Goal: Information Seeking & Learning: Find specific fact

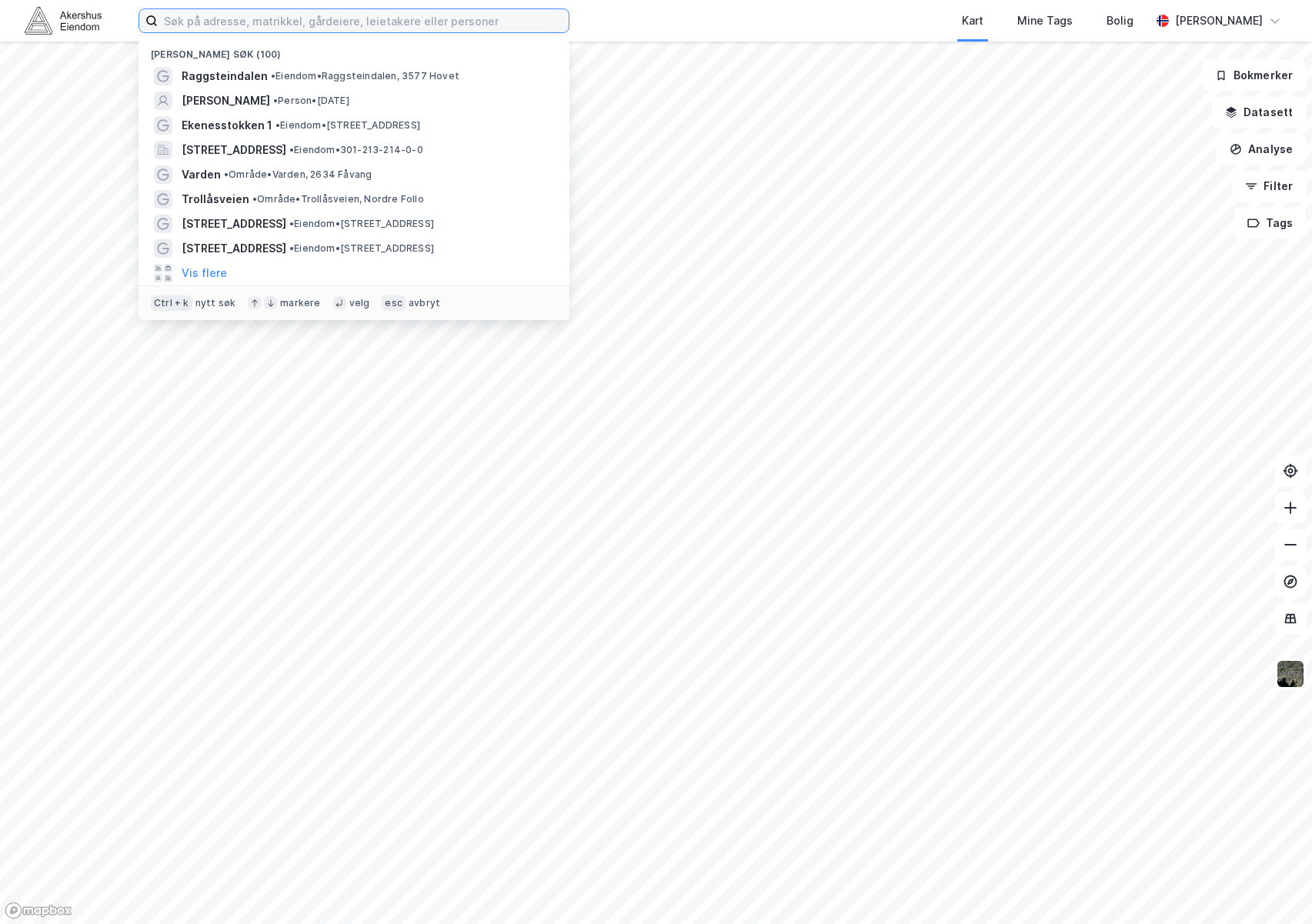
click at [241, 18] on input at bounding box center [363, 21] width 411 height 23
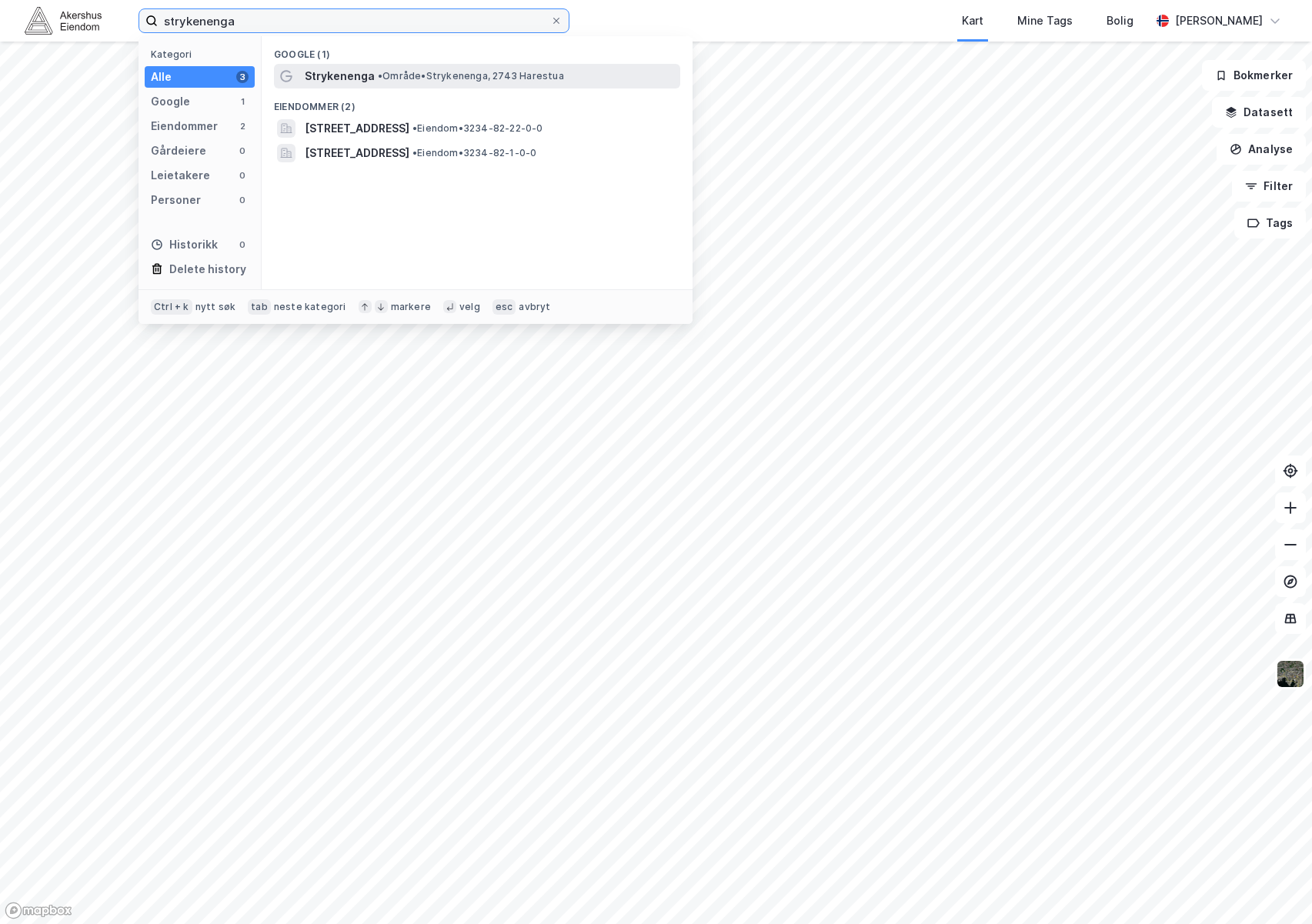
type input "strykenenga"
click at [362, 77] on span "Strykenenga" at bounding box center [339, 76] width 70 height 18
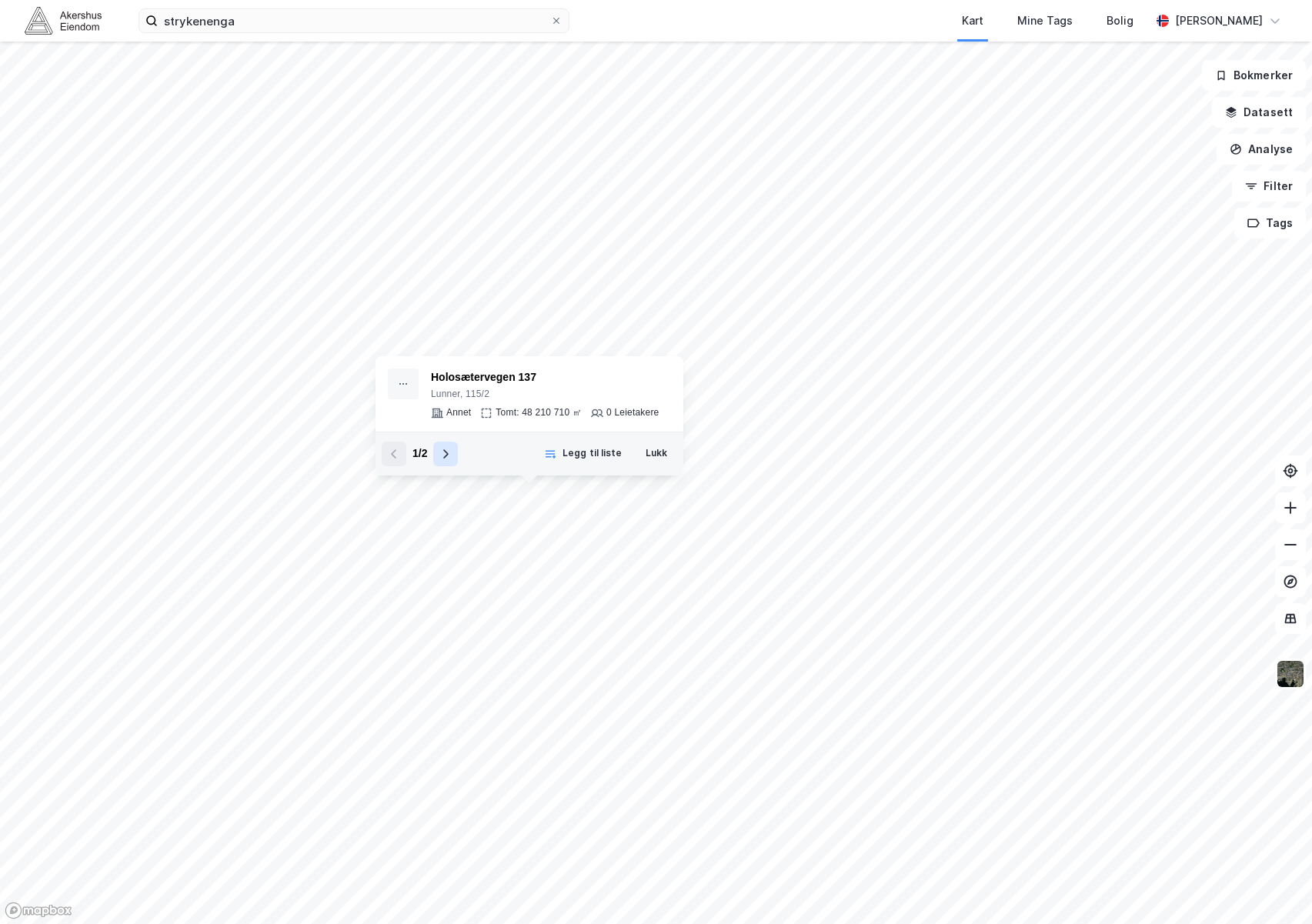
click at [445, 454] on icon at bounding box center [446, 454] width 12 height 12
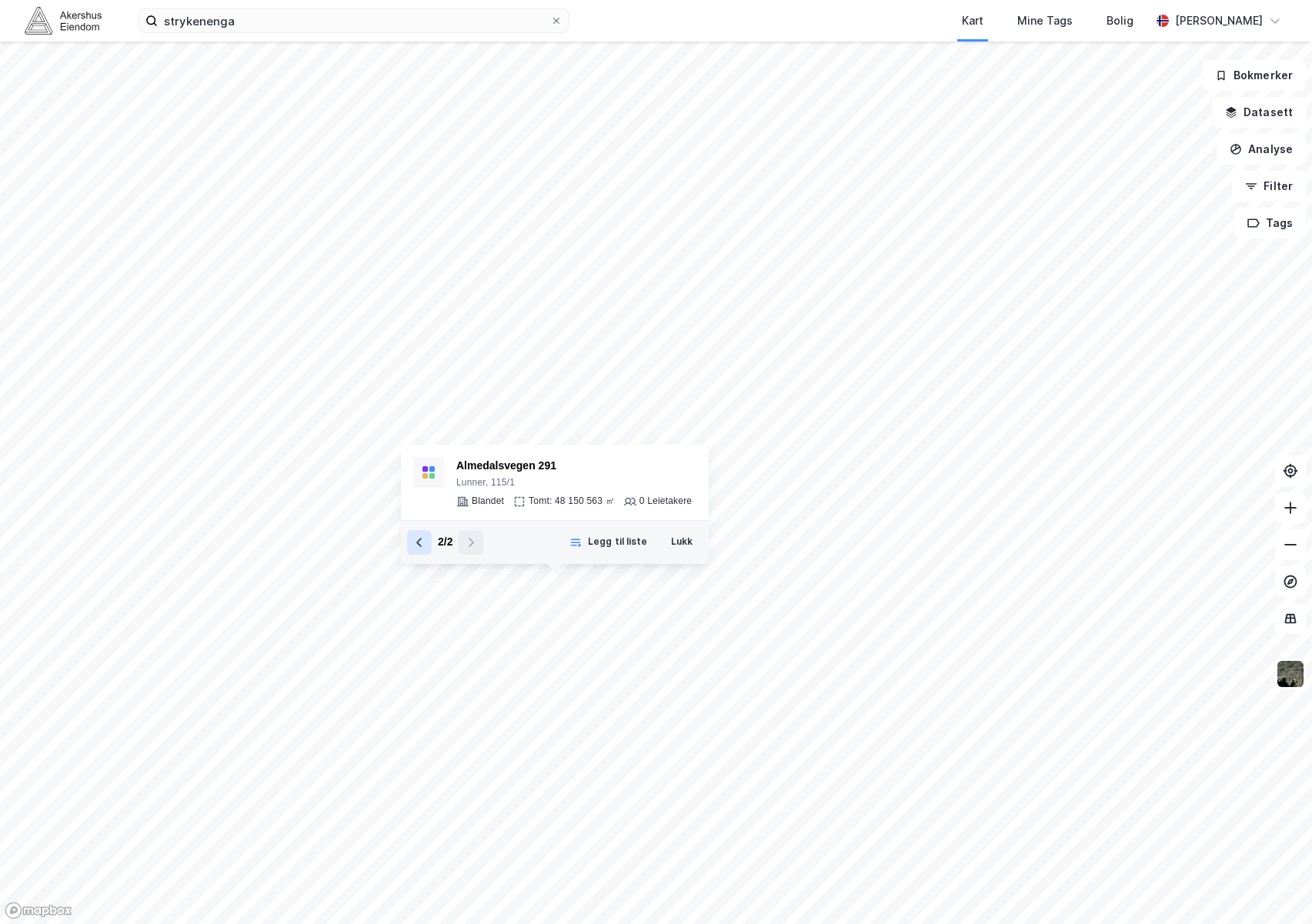
click at [421, 546] on icon at bounding box center [419, 542] width 5 height 9
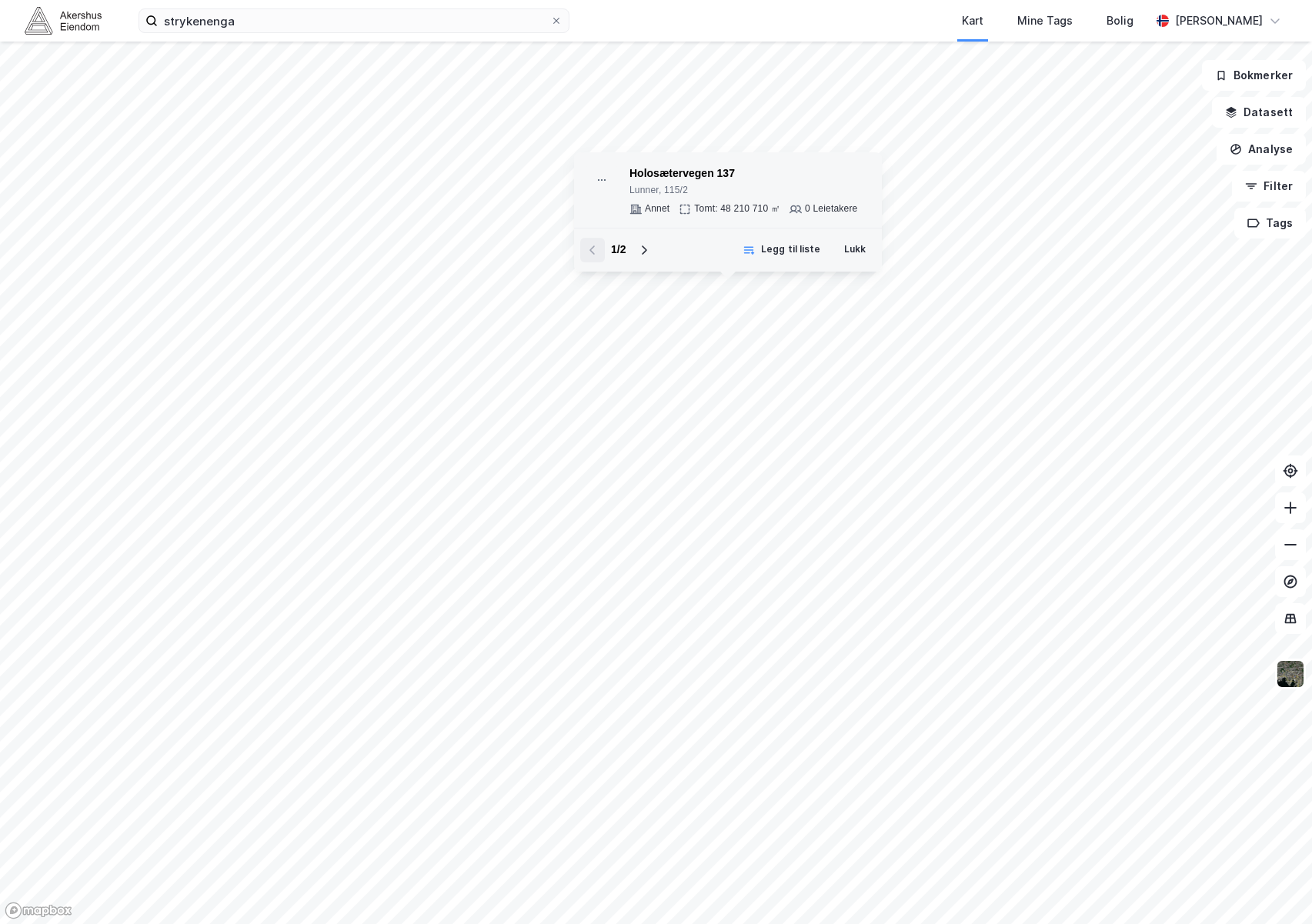
click at [661, 194] on div "Lunner, 115/2" at bounding box center [743, 191] width 228 height 12
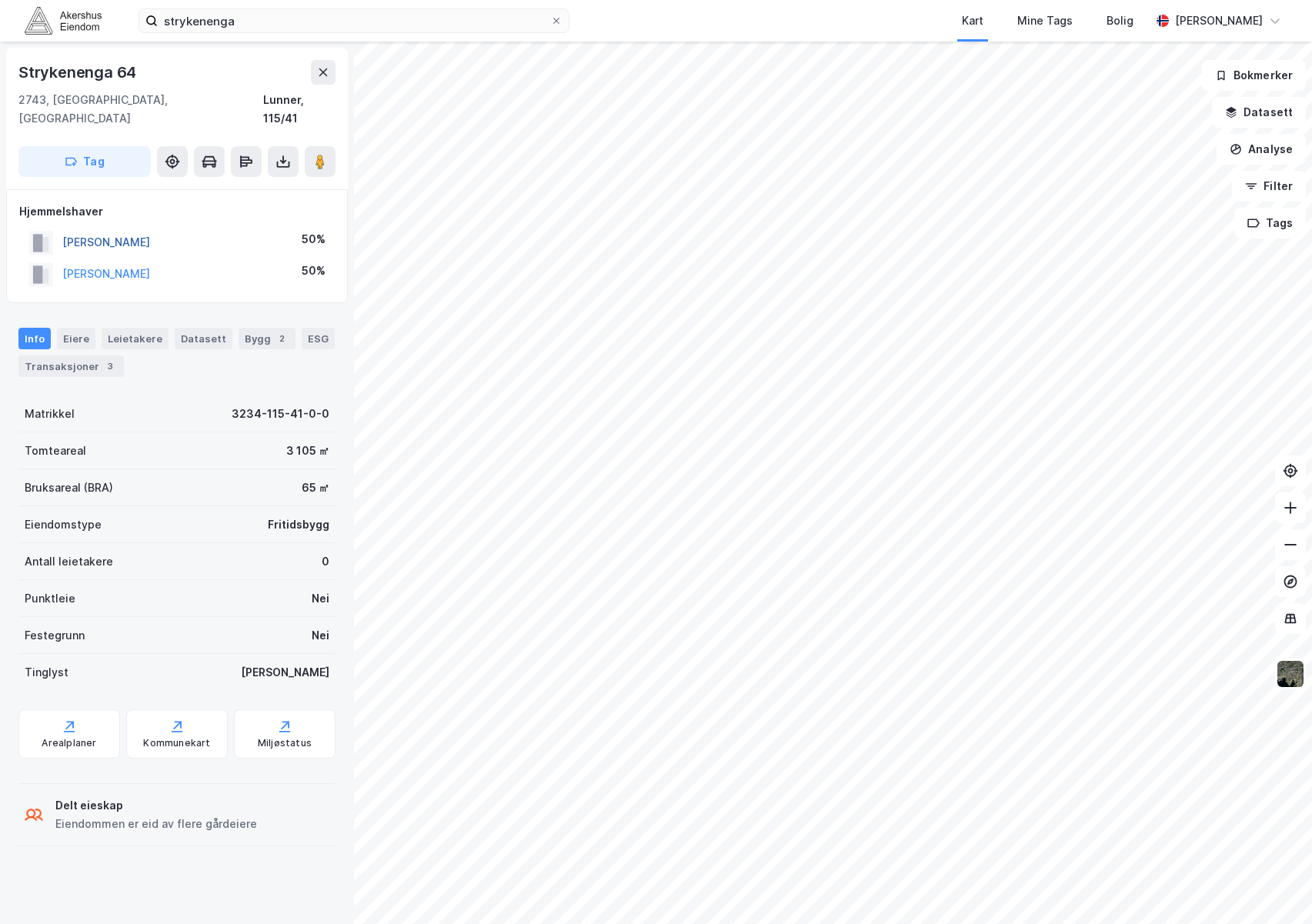
drag, startPoint x: 177, startPoint y: 226, endPoint x: 65, endPoint y: 226, distance: 112.0
click at [65, 227] on div "[PERSON_NAME] 50%" at bounding box center [176, 243] width 316 height 32
copy button "[PERSON_NAME]"
click at [0, 0] on button "[PERSON_NAME]" at bounding box center [0, 0] width 0 height 0
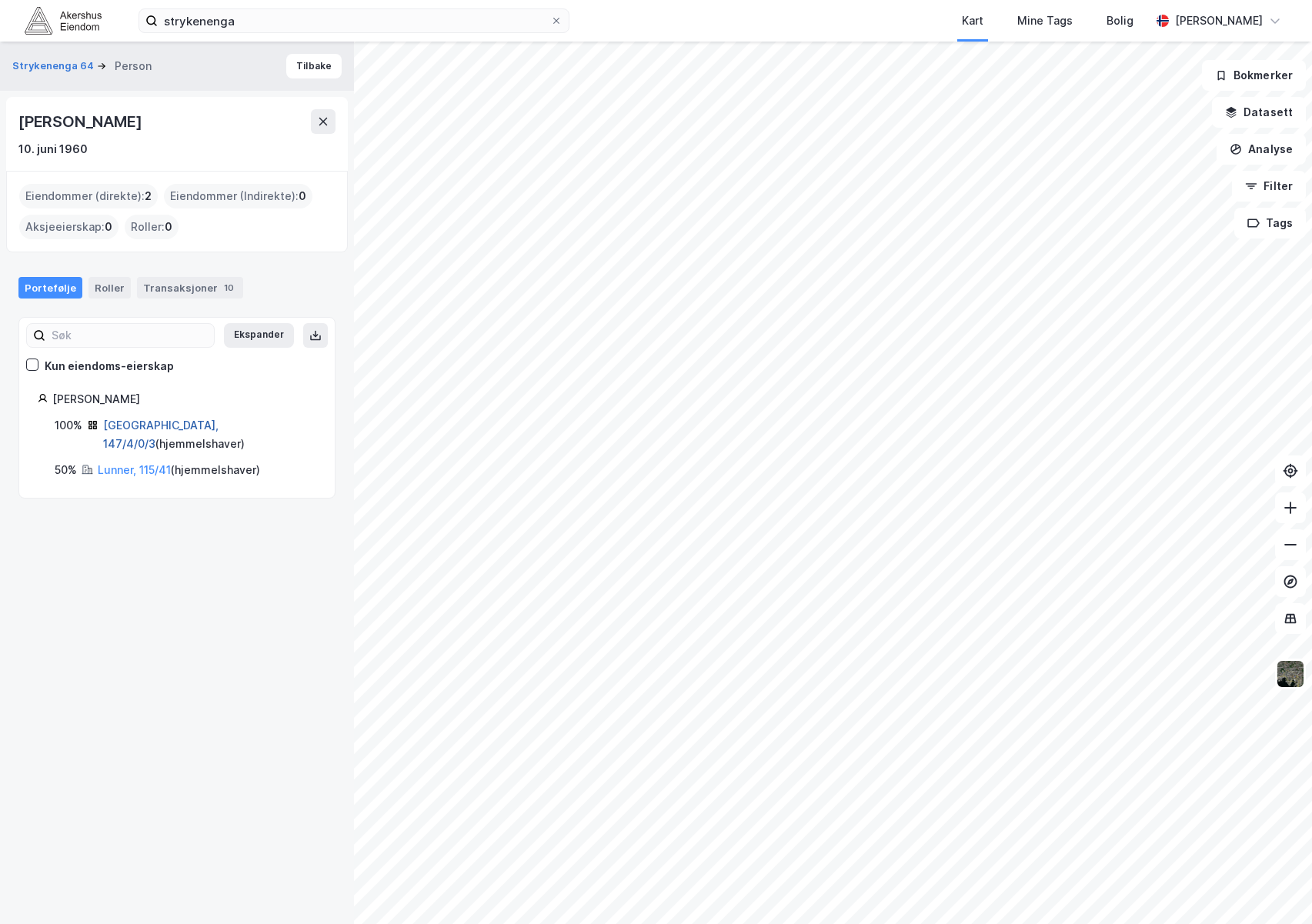
click at [136, 427] on link "[GEOGRAPHIC_DATA], 147/4/0/3" at bounding box center [161, 434] width 115 height 32
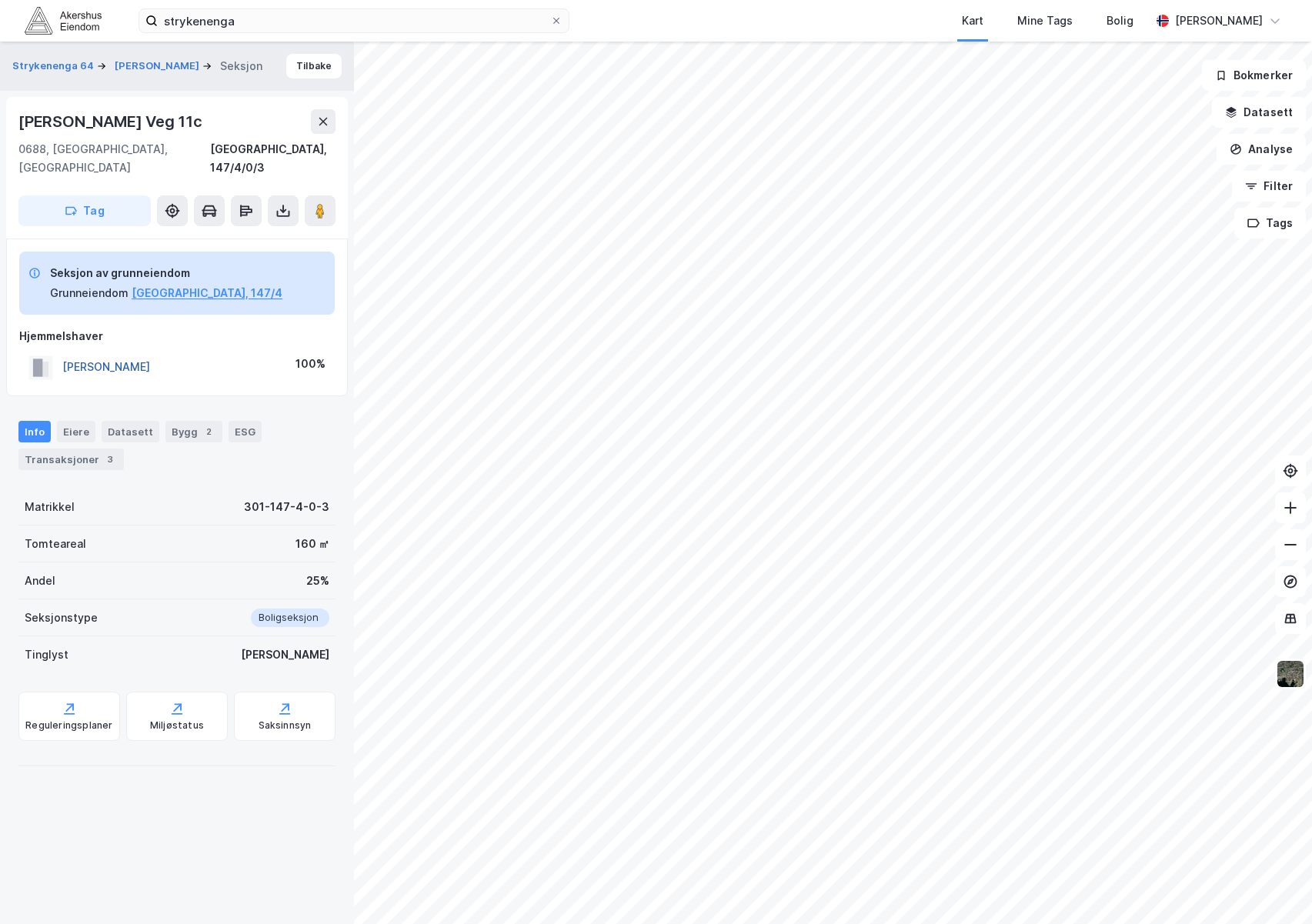
click at [0, 0] on button "[PERSON_NAME]" at bounding box center [0, 0] width 0 height 0
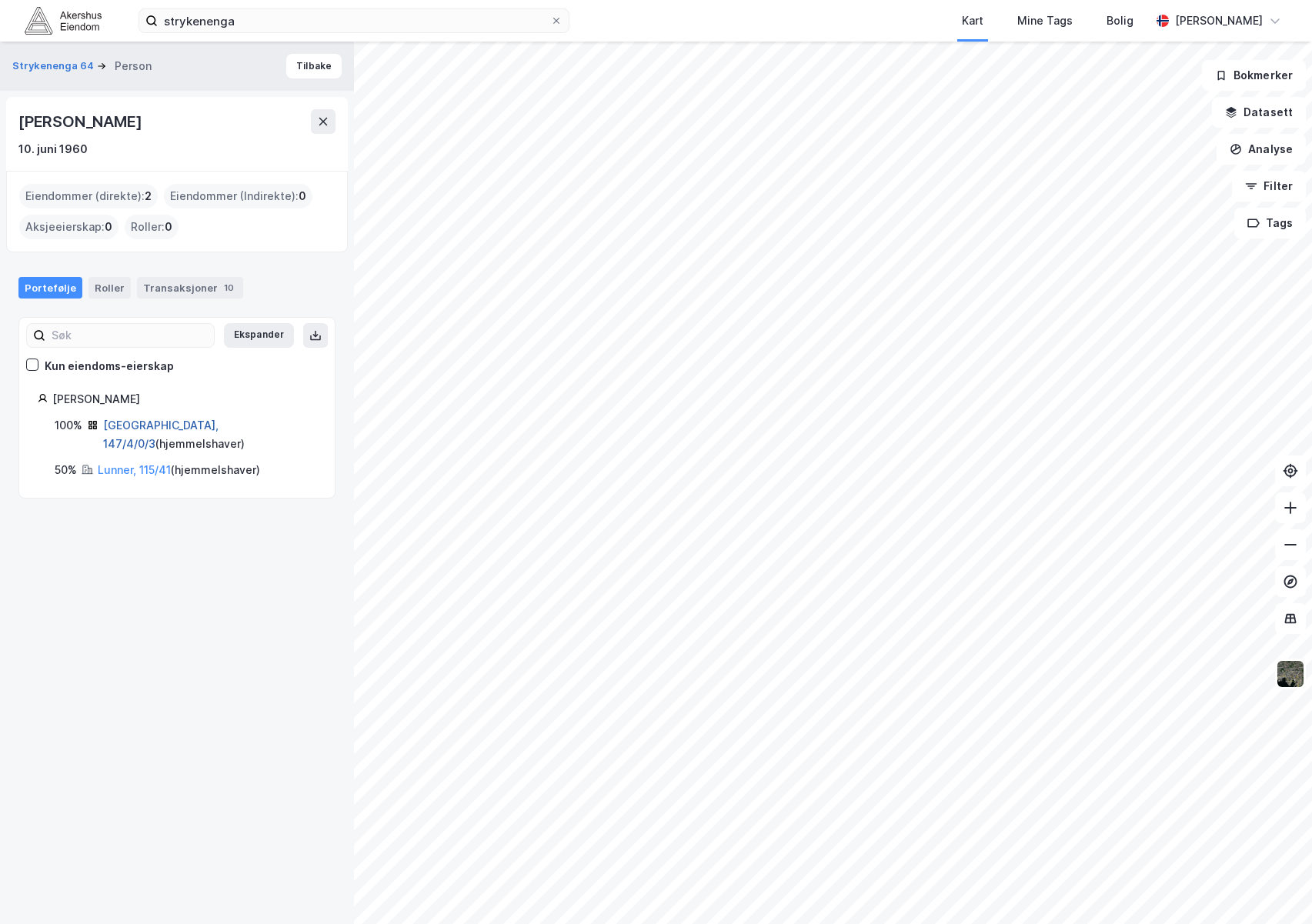
click at [147, 428] on link "[GEOGRAPHIC_DATA], 147/4/0/3" at bounding box center [161, 434] width 115 height 32
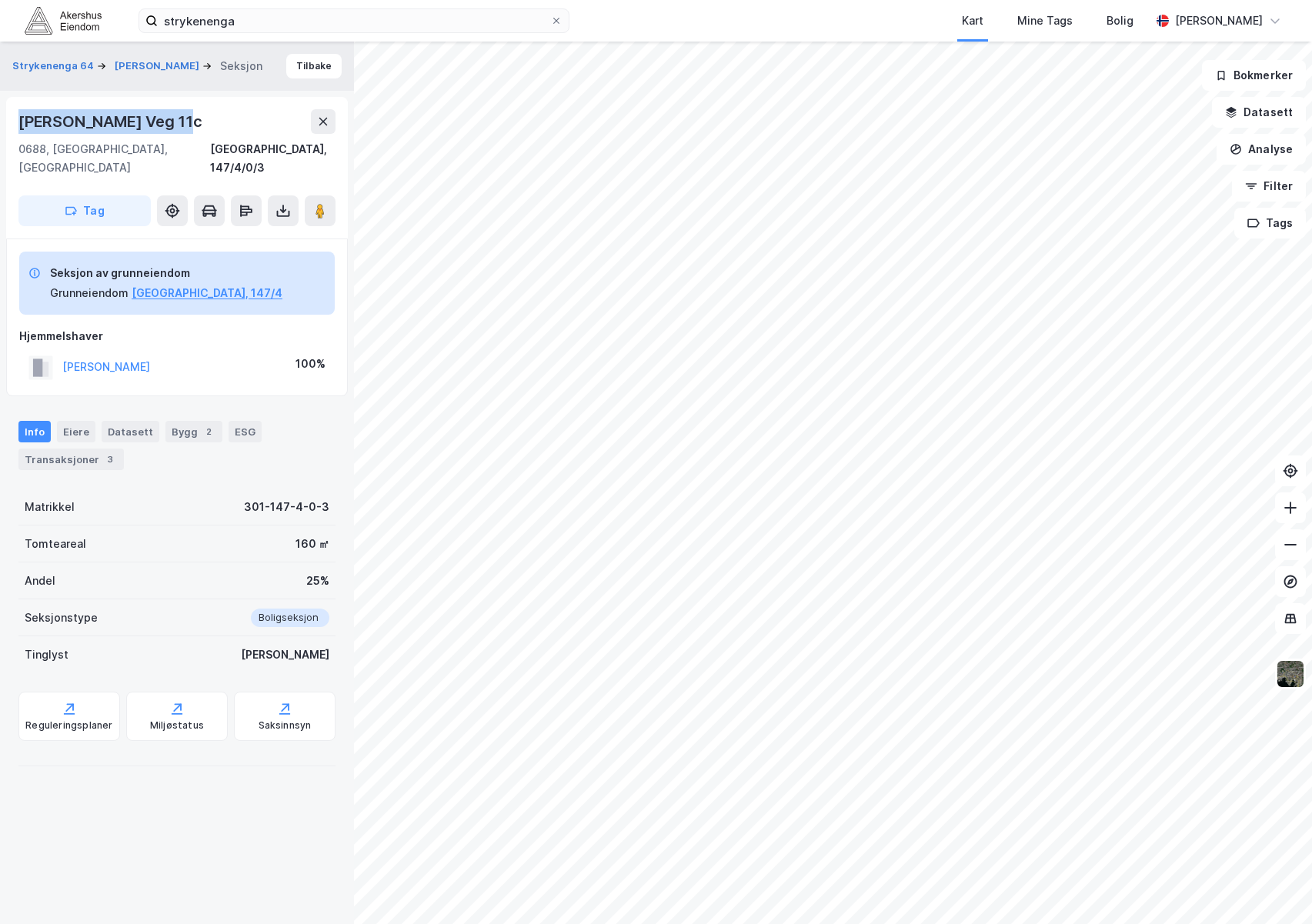
drag, startPoint x: 195, startPoint y: 120, endPoint x: 15, endPoint y: 120, distance: 180.0
click at [15, 120] on div "[PERSON_NAME][STREET_ADDRESS], 147/4/0/3 Tag" at bounding box center [176, 168] width 342 height 142
copy div "[PERSON_NAME] Veg 11c"
